Goal: Task Accomplishment & Management: Complete application form

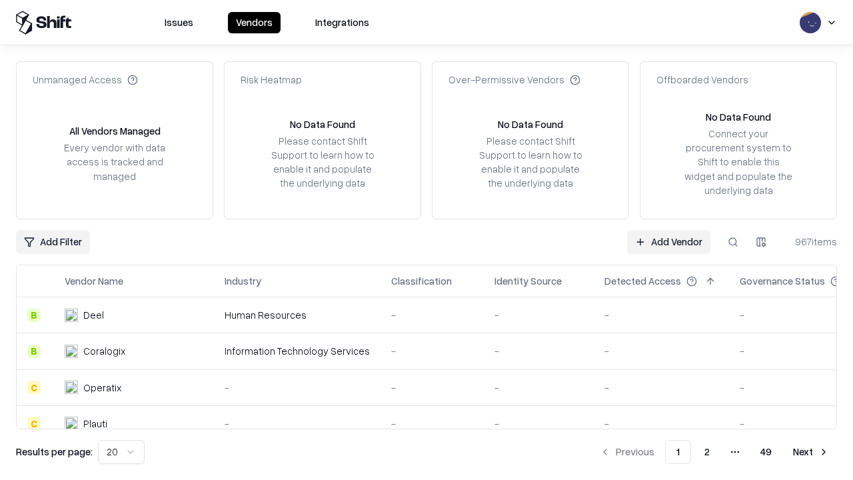
click at [669, 241] on link "Add Vendor" at bounding box center [668, 242] width 83 height 24
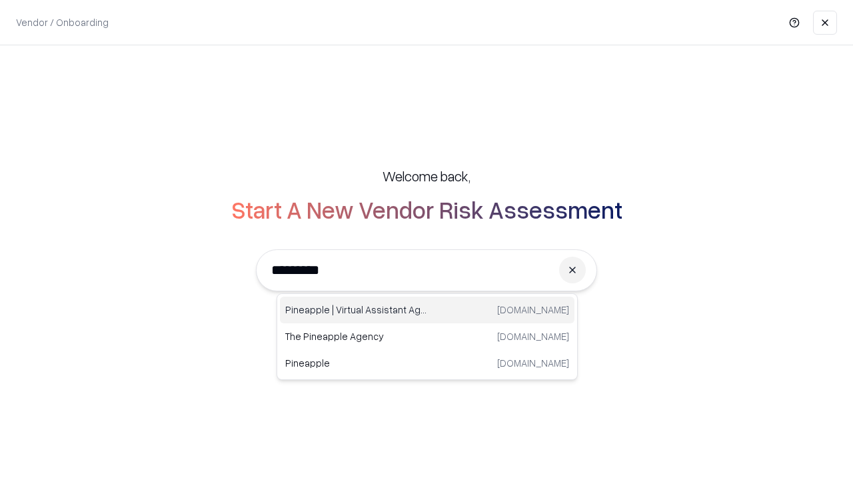
click at [427, 310] on div "Pineapple | Virtual Assistant Agency [DOMAIN_NAME]" at bounding box center [427, 310] width 295 height 27
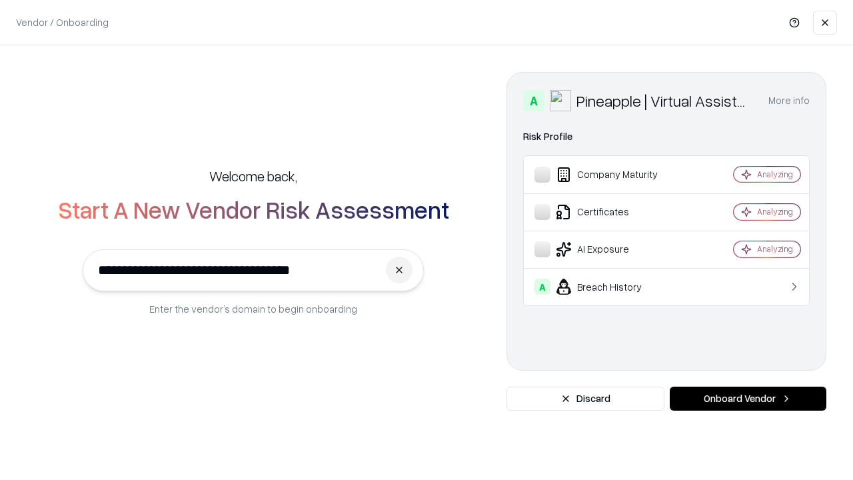
type input "**********"
click at [748, 399] on button "Onboard Vendor" at bounding box center [748, 399] width 157 height 24
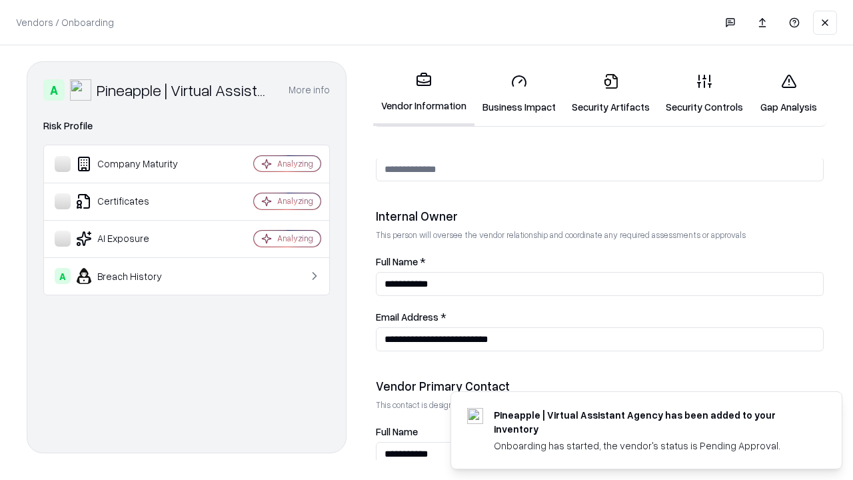
scroll to position [691, 0]
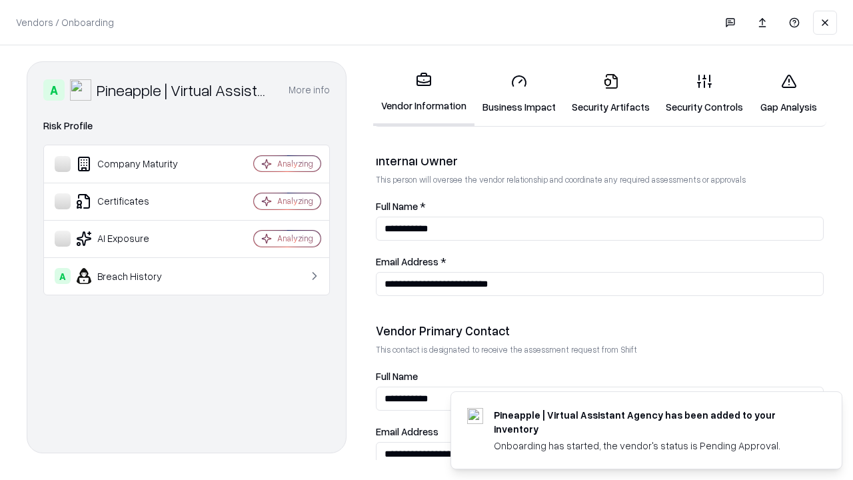
click at [611, 93] on link "Security Artifacts" at bounding box center [611, 94] width 94 height 62
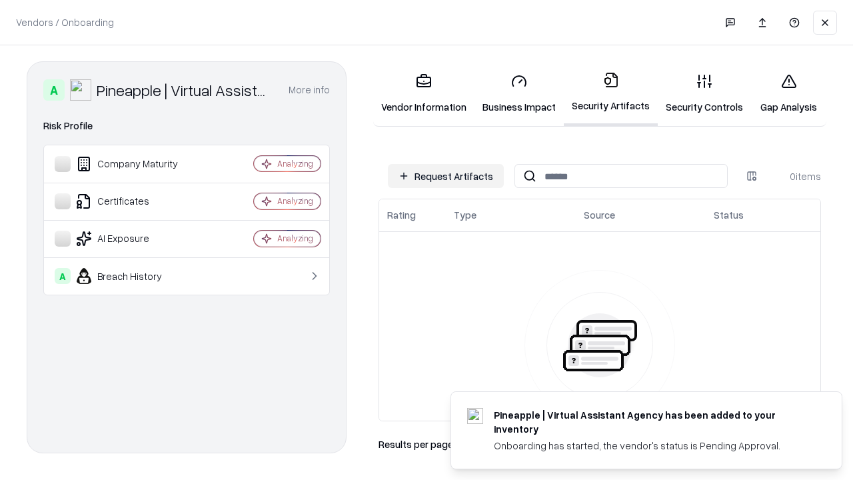
click at [446, 176] on button "Request Artifacts" at bounding box center [446, 176] width 116 height 24
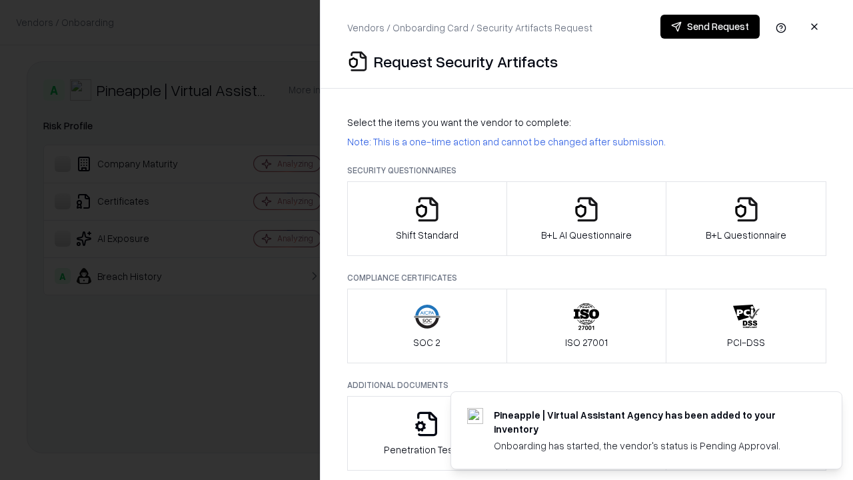
click at [746, 219] on icon "button" at bounding box center [746, 209] width 27 height 27
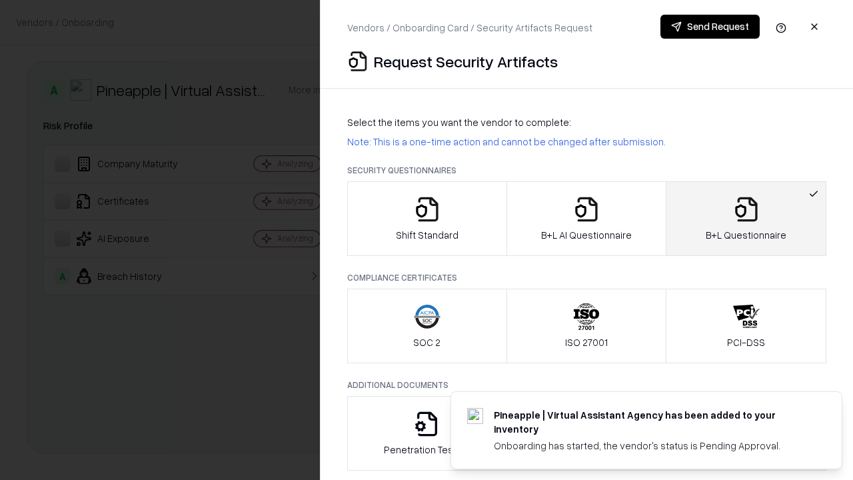
click at [586, 219] on icon "button" at bounding box center [586, 209] width 27 height 27
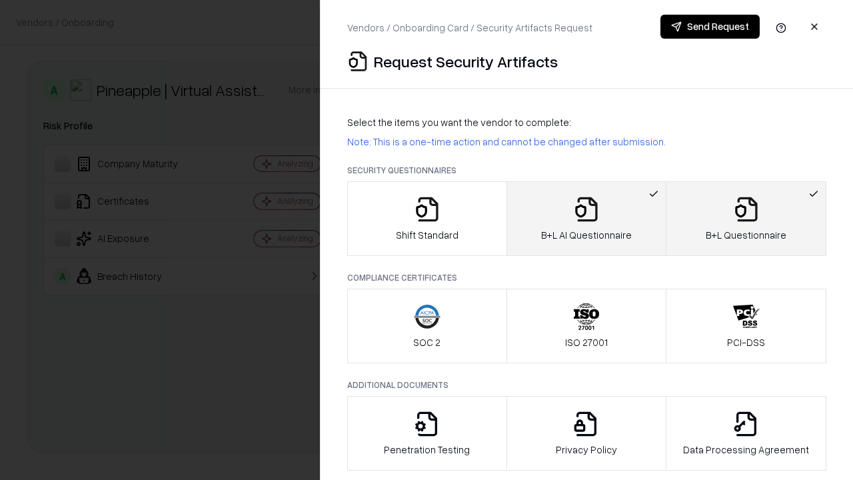
click at [710, 27] on button "Send Request" at bounding box center [710, 27] width 99 height 24
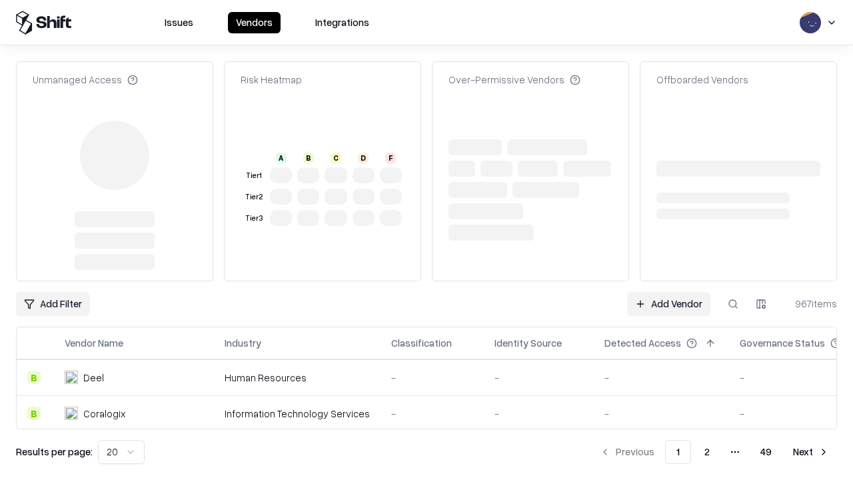
click at [669, 292] on link "Add Vendor" at bounding box center [668, 304] width 83 height 24
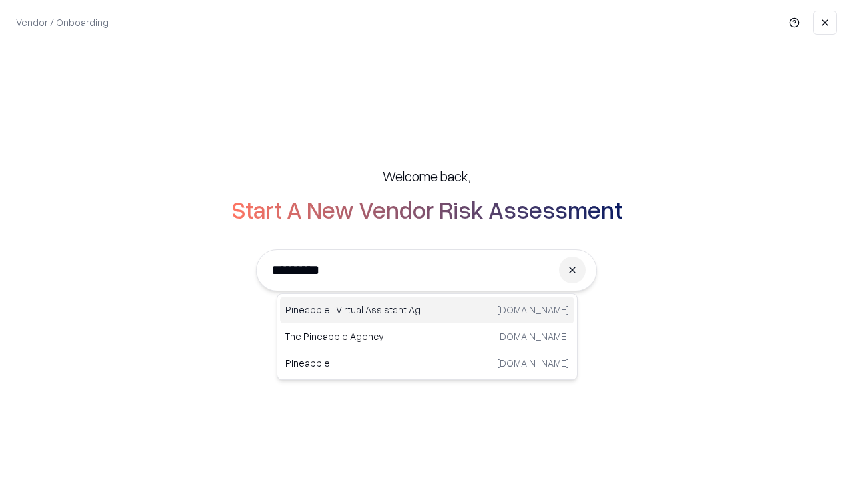
click at [427, 310] on div "Pineapple | Virtual Assistant Agency [DOMAIN_NAME]" at bounding box center [427, 310] width 295 height 27
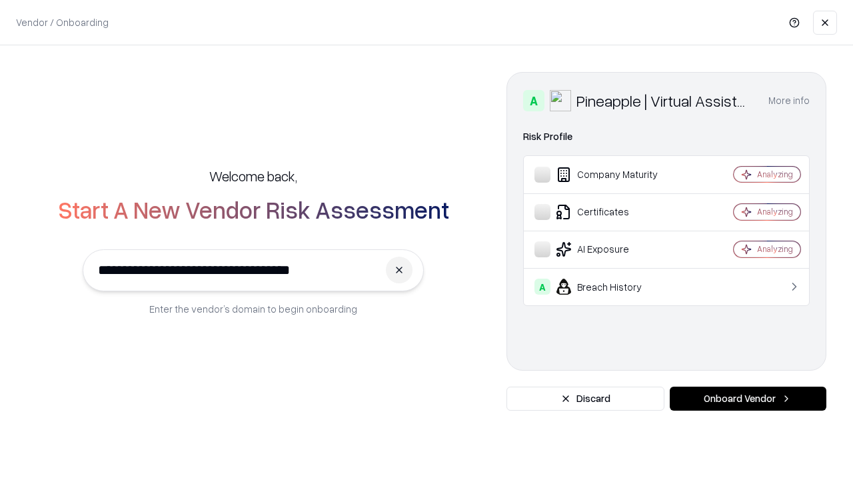
type input "**********"
click at [748, 399] on button "Onboard Vendor" at bounding box center [748, 399] width 157 height 24
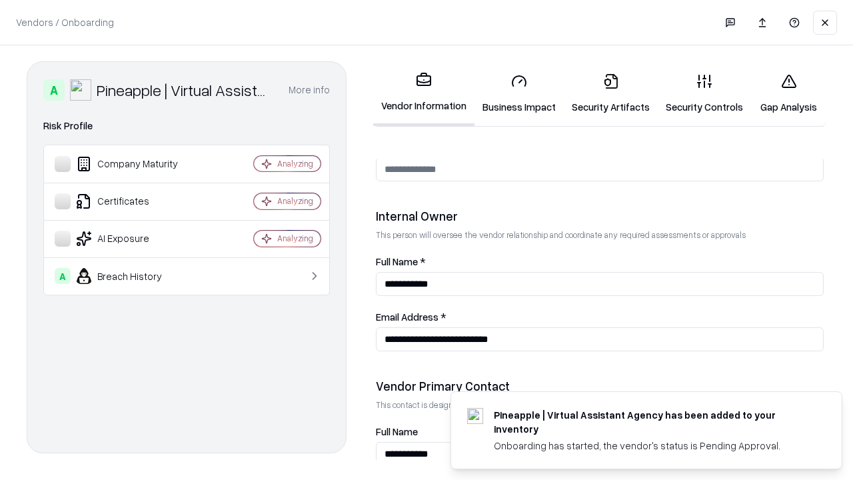
scroll to position [691, 0]
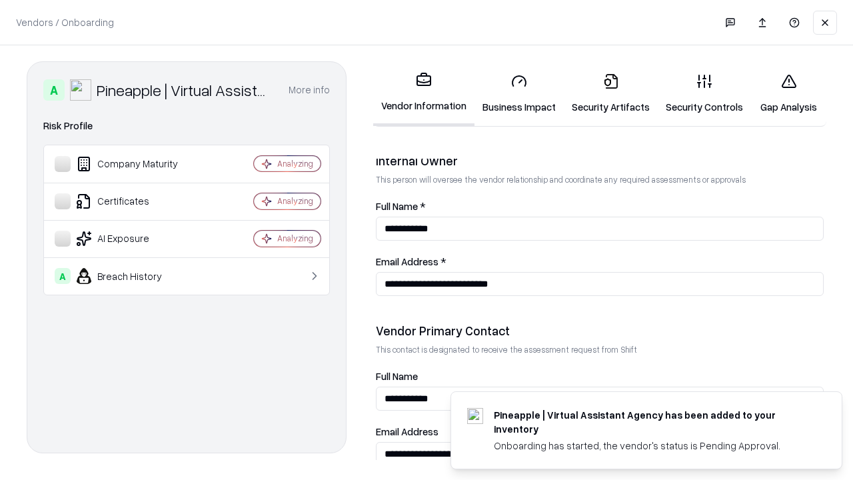
click at [789, 93] on link "Gap Analysis" at bounding box center [788, 94] width 75 height 62
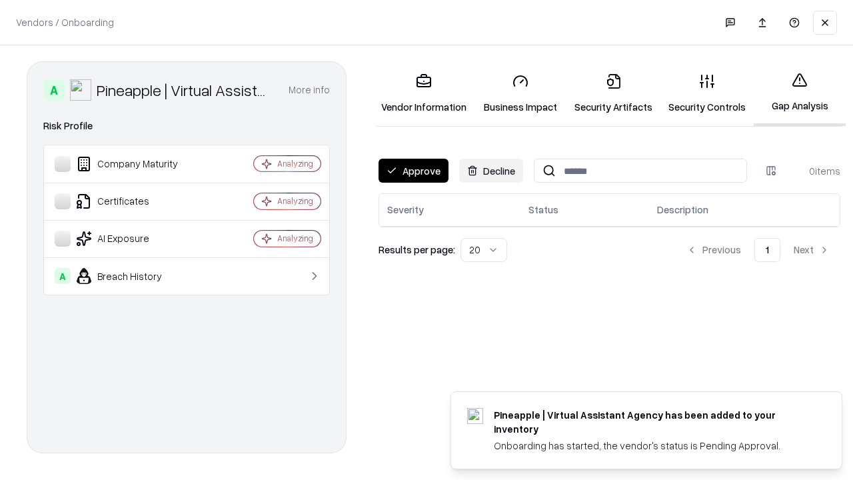
click at [413, 171] on button "Approve" at bounding box center [414, 171] width 70 height 24
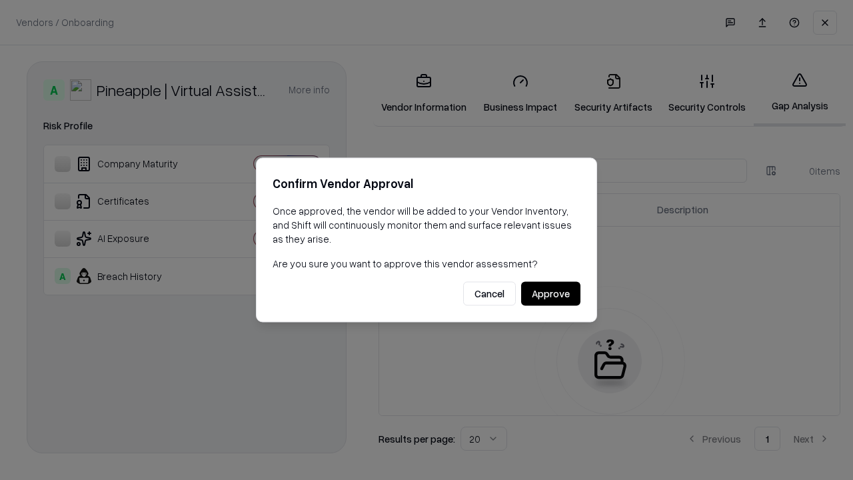
click at [551, 293] on button "Approve" at bounding box center [550, 294] width 59 height 24
